Goal: Complete application form: Complete application form

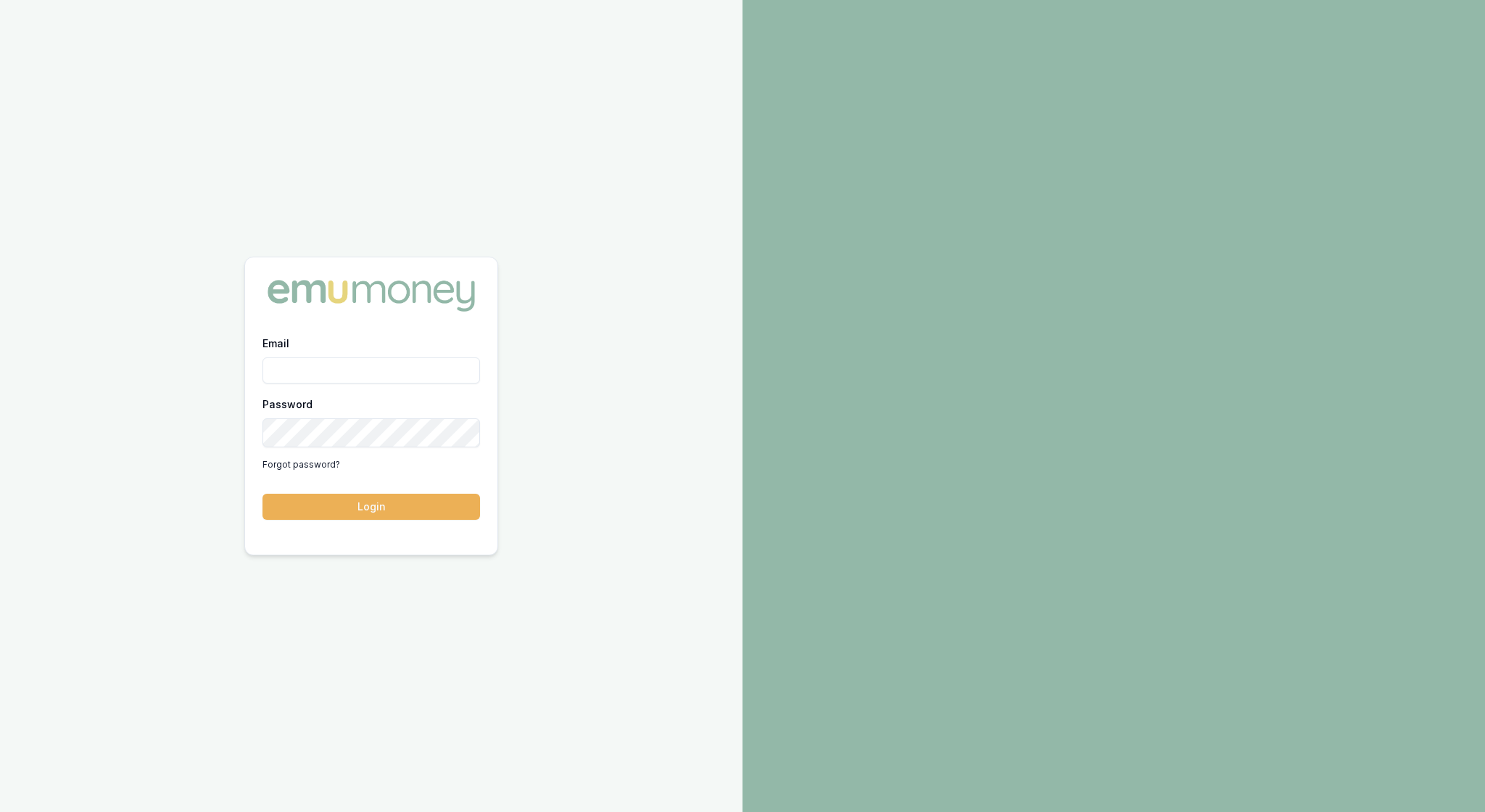
type input "rachael.connors@emumoney.com.au"
click at [387, 509] on button "Login" at bounding box center [371, 506] width 217 height 26
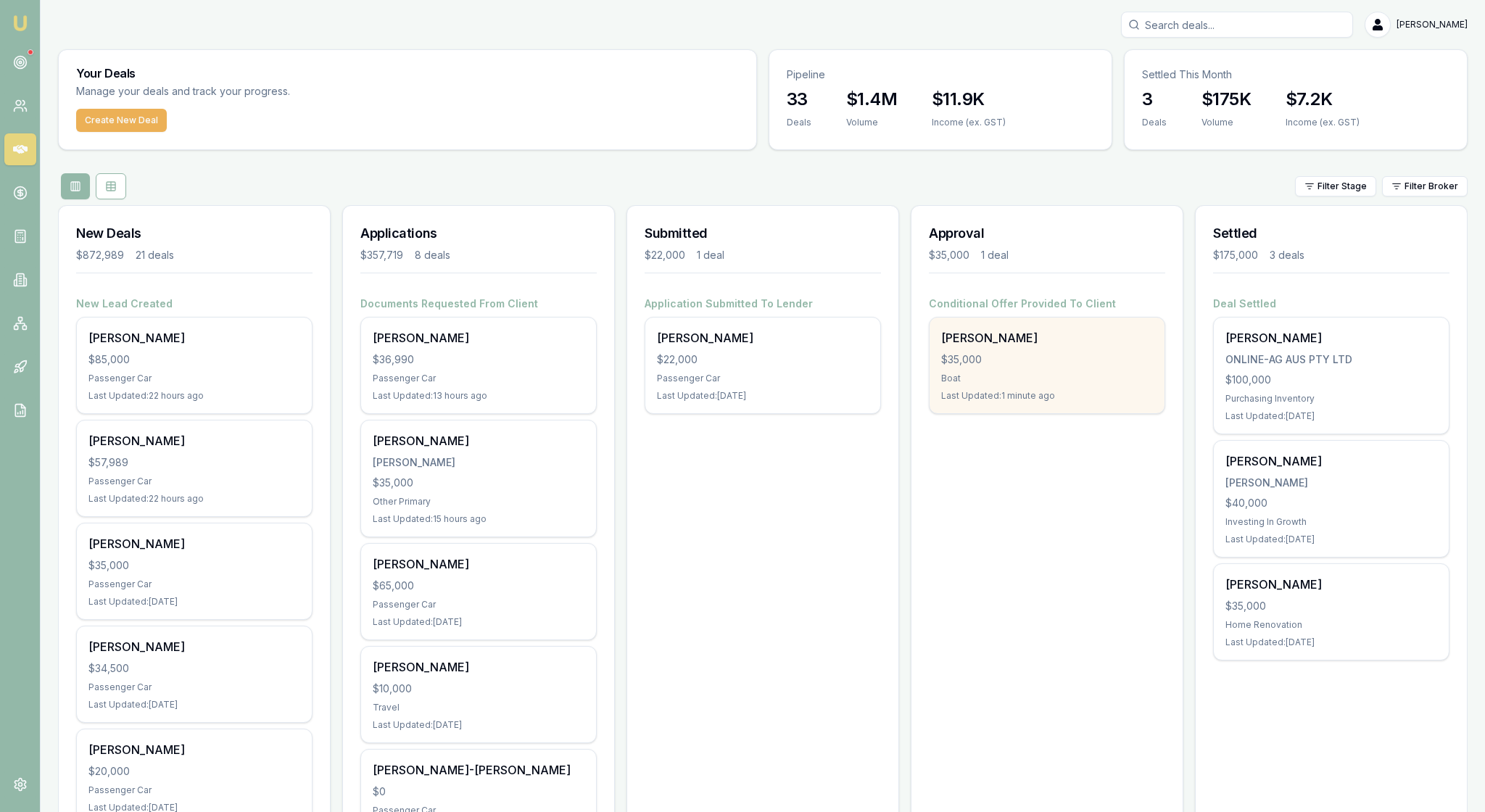
click at [1049, 413] on div "[PERSON_NAME] $35,000 Boat Last Updated: 1 minute ago" at bounding box center [1046, 366] width 235 height 96
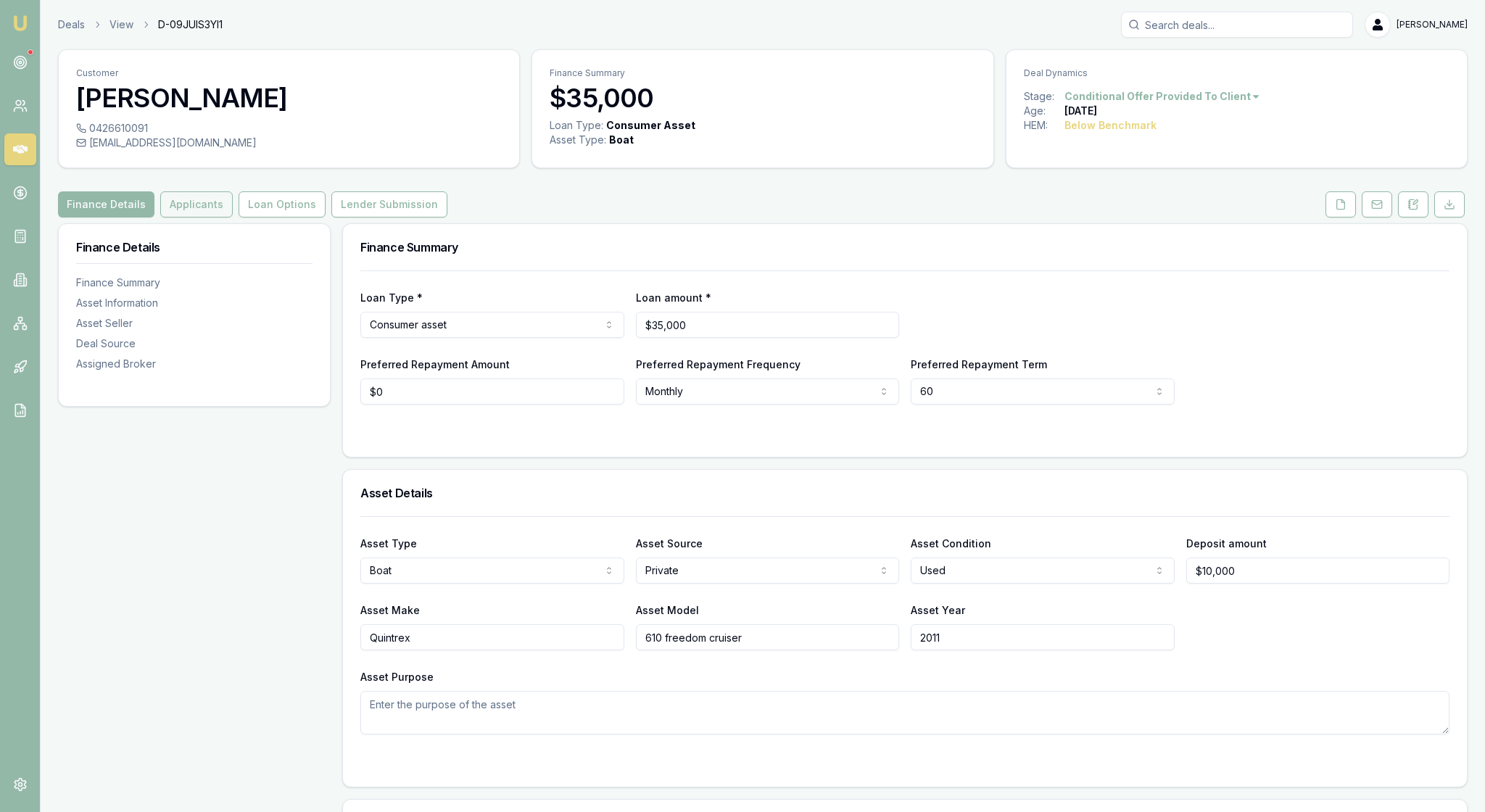
click at [233, 217] on button "Applicants" at bounding box center [197, 204] width 72 height 26
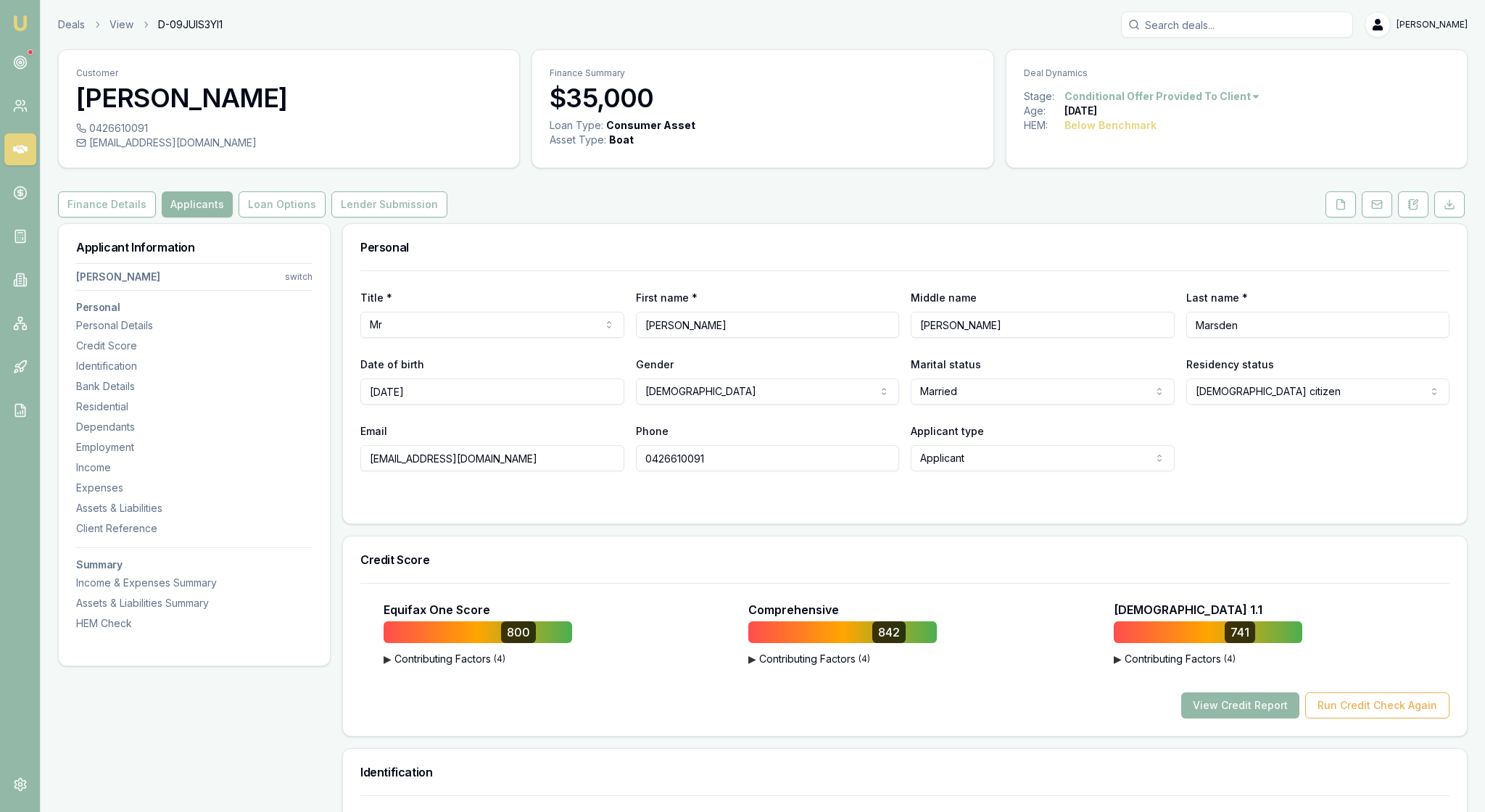
click at [294, 305] on html "Emu Broker Deals View D-09JUIS3YI1 [PERSON_NAME] Toggle Menu Customer [PERSON_N…" at bounding box center [742, 406] width 1485 height 812
click at [200, 402] on div "[PERSON_NAME]" at bounding box center [189, 390] width 155 height 23
select select "Mrs"
select select "[DEMOGRAPHIC_DATA]"
type input "[PERSON_NAME]"
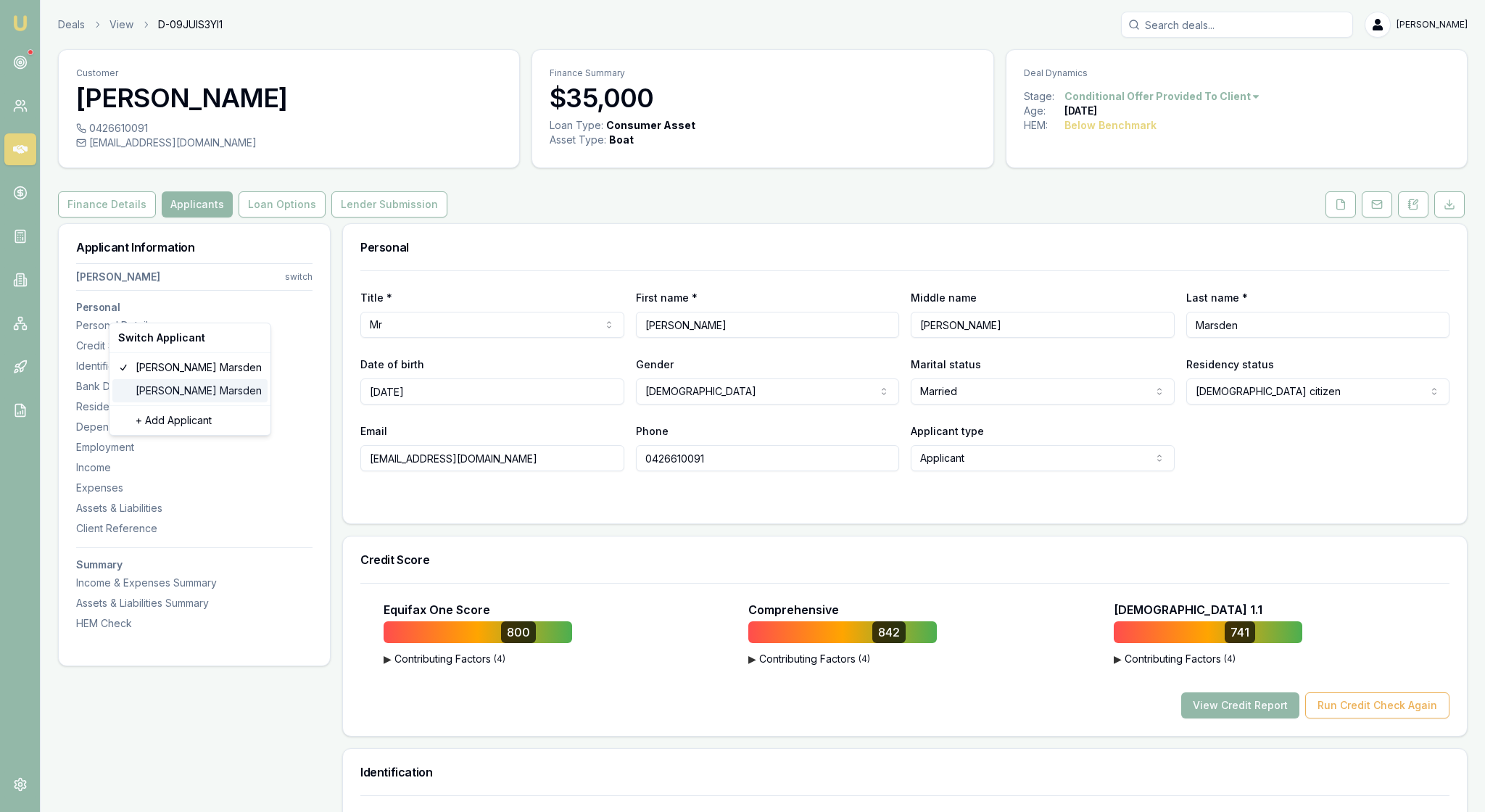
type input "[PERSON_NAME]"
type input "Marsden"
type input "[DATE]"
type input "[EMAIL_ADDRESS][DOMAIN_NAME]"
type input "0458918300"
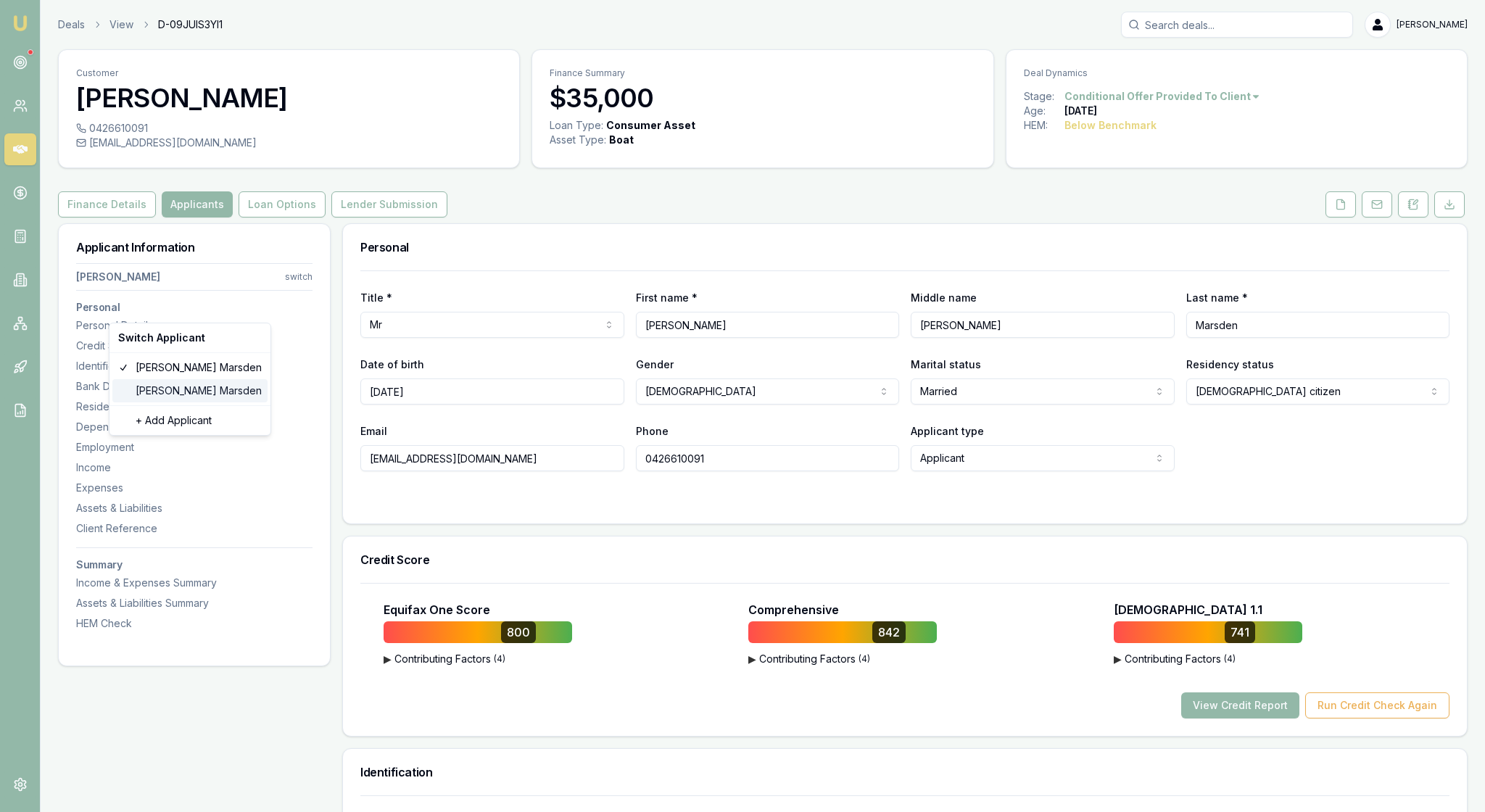
type input "144868100"
type input "[DATE]"
type input "705BF68ACB"
type input "ANZ Bank"
type input "[PERSON_NAME] and [PERSON_NAME]"
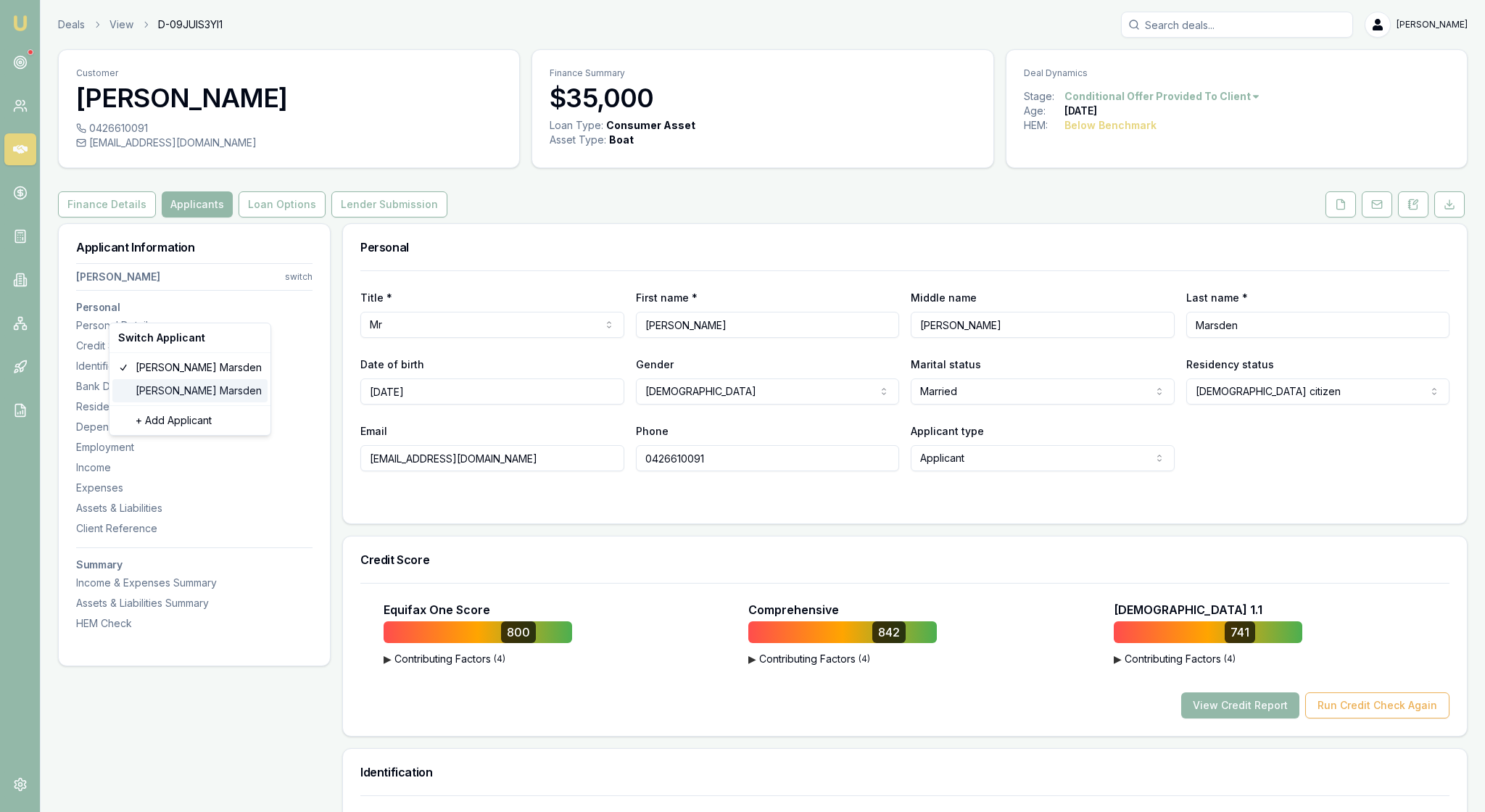
type input "013805"
type input "516212389"
